Goal: Task Accomplishment & Management: Manage account settings

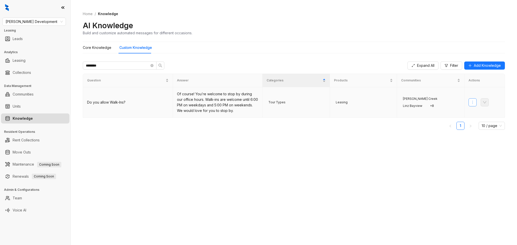
click at [474, 104] on icon "more" at bounding box center [473, 102] width 4 height 4
click at [486, 119] on span "Edit Knowledge" at bounding box center [489, 121] width 33 height 6
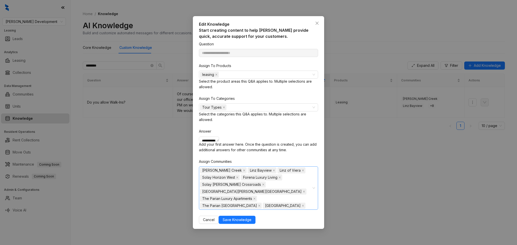
drag, startPoint x: 290, startPoint y: 206, endPoint x: 289, endPoint y: 203, distance: 3.4
click at [290, 206] on div "Alleia Watters Creek Linz Bayview Linz of Viera Solay Horizon West Forena Luxur…" at bounding box center [256, 188] width 112 height 42
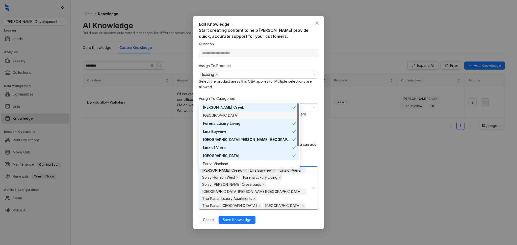
click at [246, 116] on div "Botanic Miramar Beach" at bounding box center [249, 116] width 93 height 6
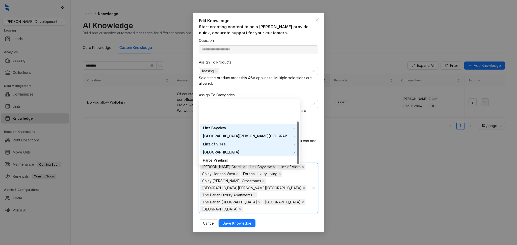
scroll to position [32, 0]
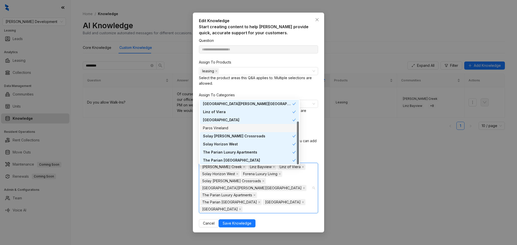
click at [256, 129] on div "Paros Vineland" at bounding box center [249, 128] width 93 height 6
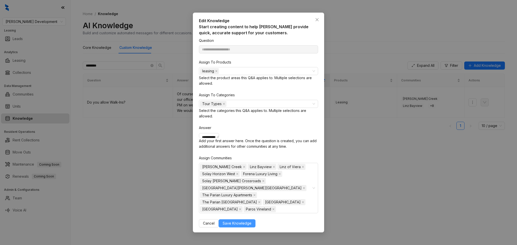
click at [255, 223] on button "Save Knowledge" at bounding box center [237, 224] width 37 height 8
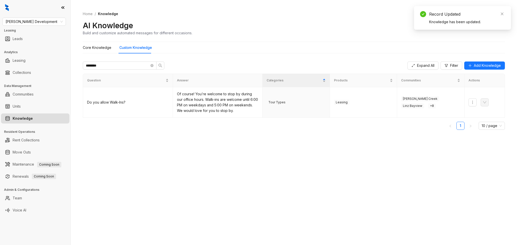
click at [363, 189] on div "******** Expand All Filter Add Knowledge Question Answer Categories Products Co…" at bounding box center [294, 144] width 422 height 172
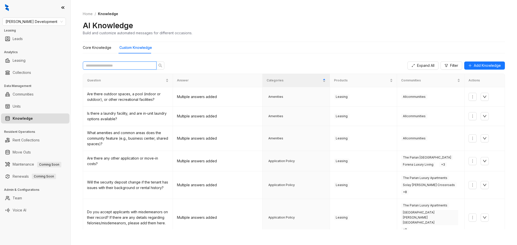
click at [103, 68] on input "text" at bounding box center [118, 66] width 64 height 6
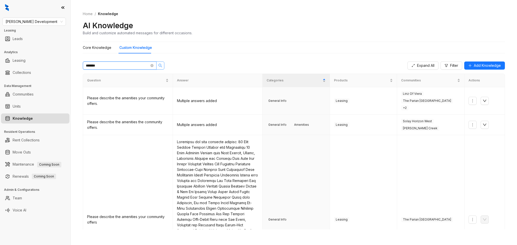
click at [159, 67] on icon "search" at bounding box center [160, 66] width 4 height 4
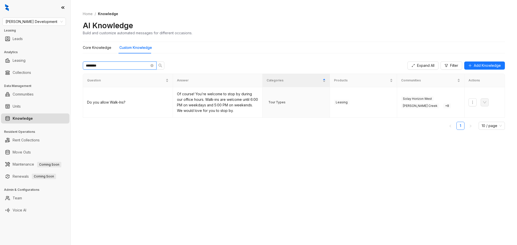
type input "********"
